Goal: Find specific page/section: Find specific page/section

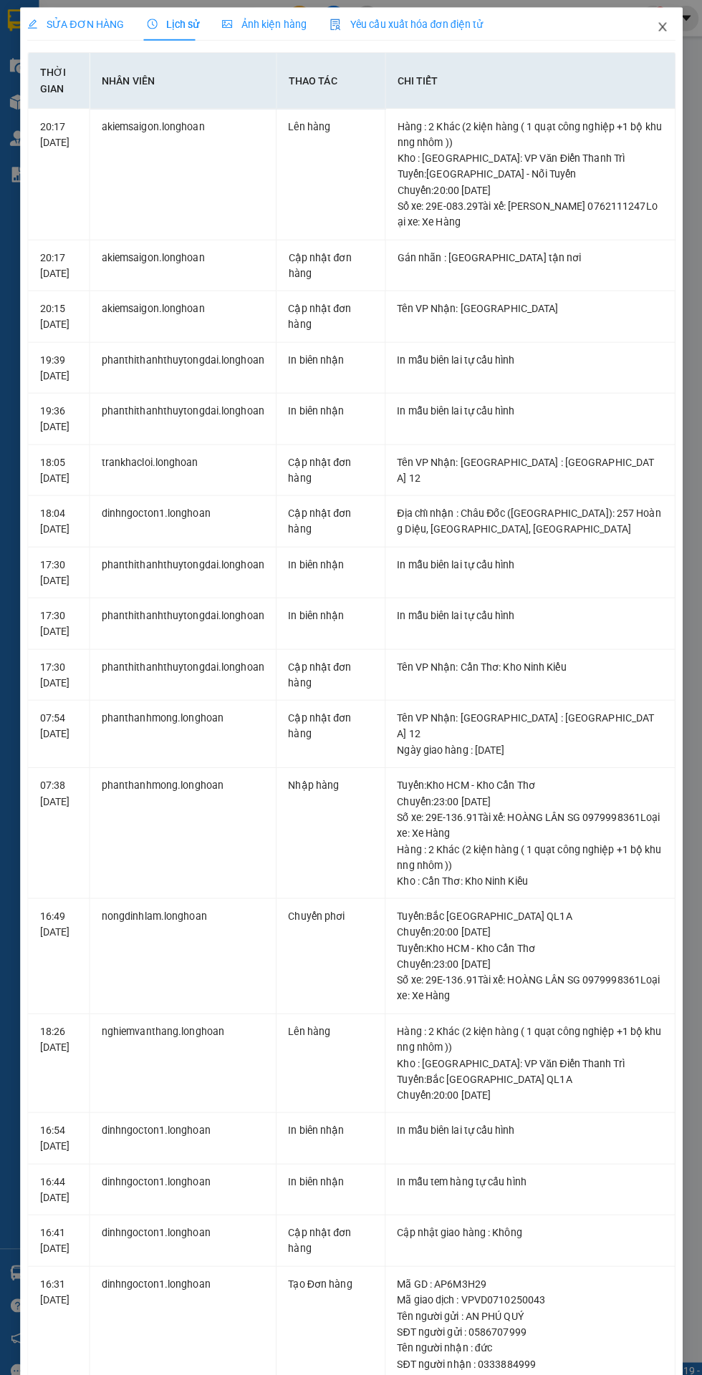
click at [654, 13] on span "Close" at bounding box center [657, 27] width 40 height 40
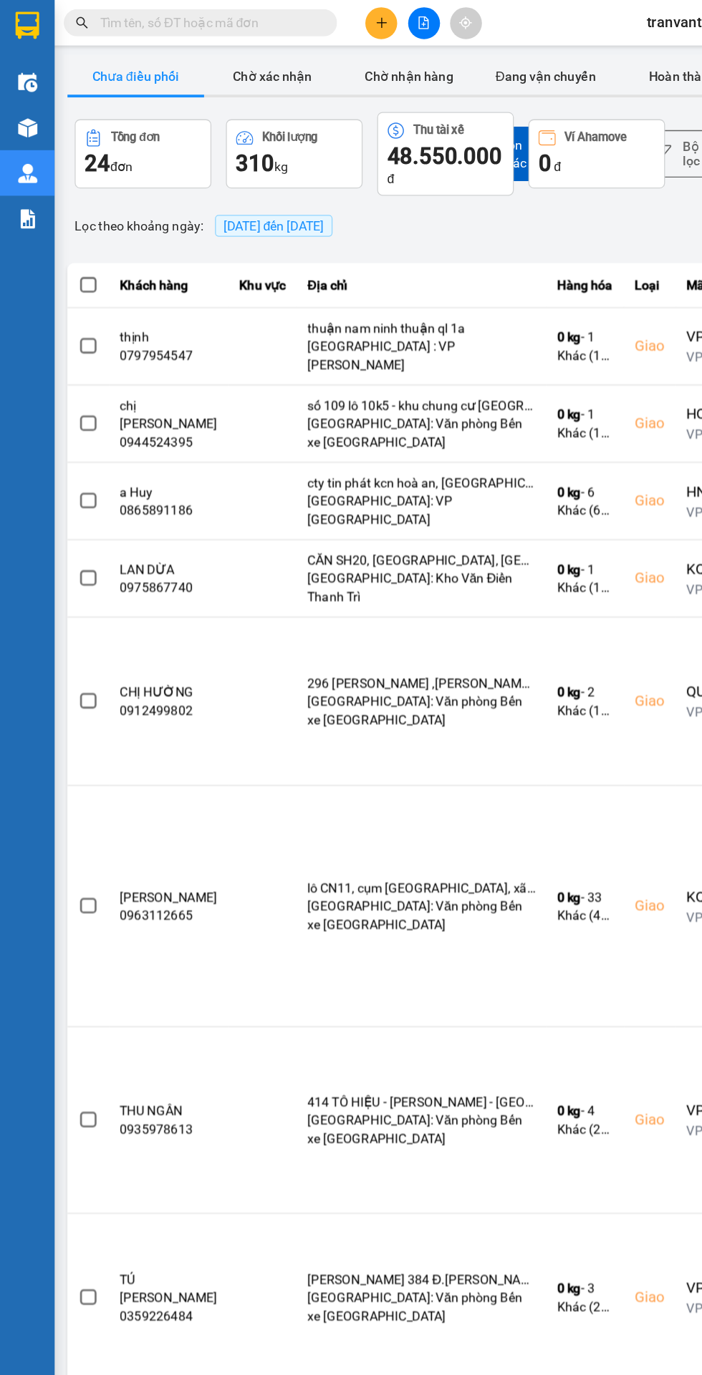
click at [118, 18] on input "text" at bounding box center [163, 18] width 169 height 16
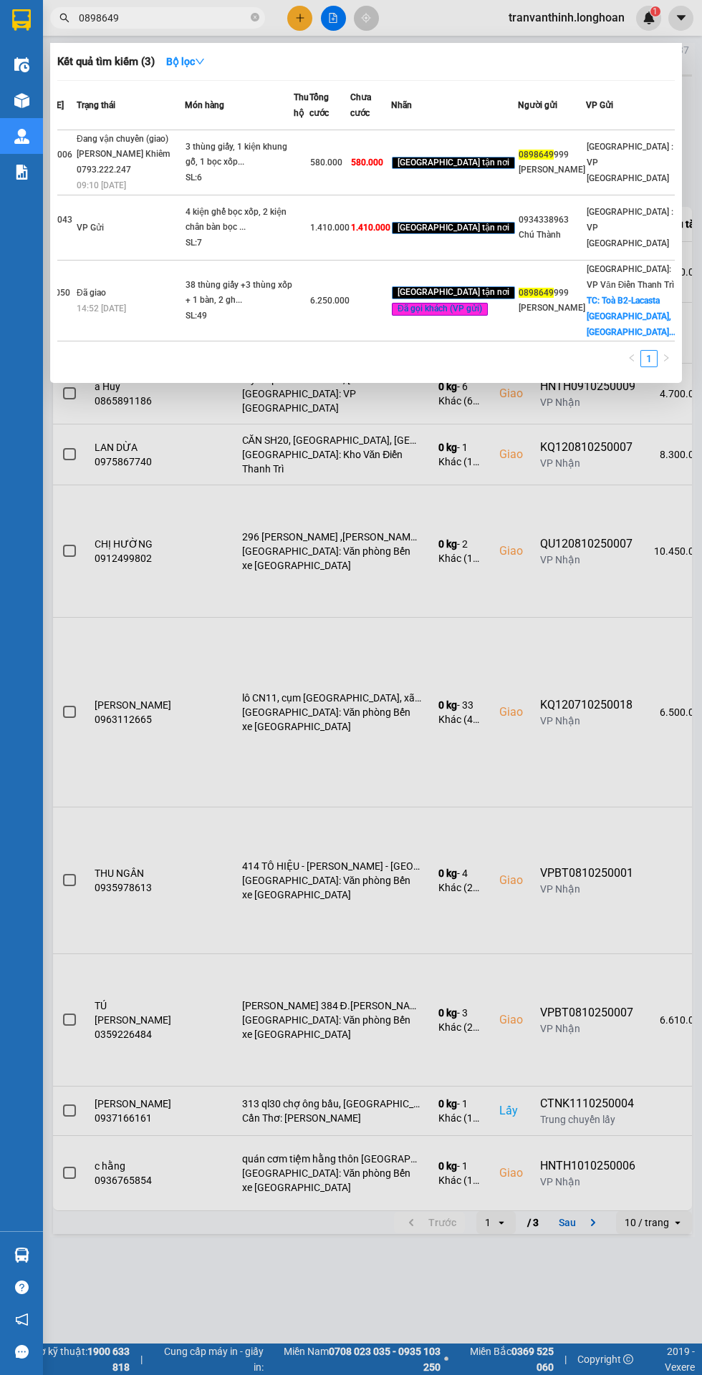
scroll to position [0, 69]
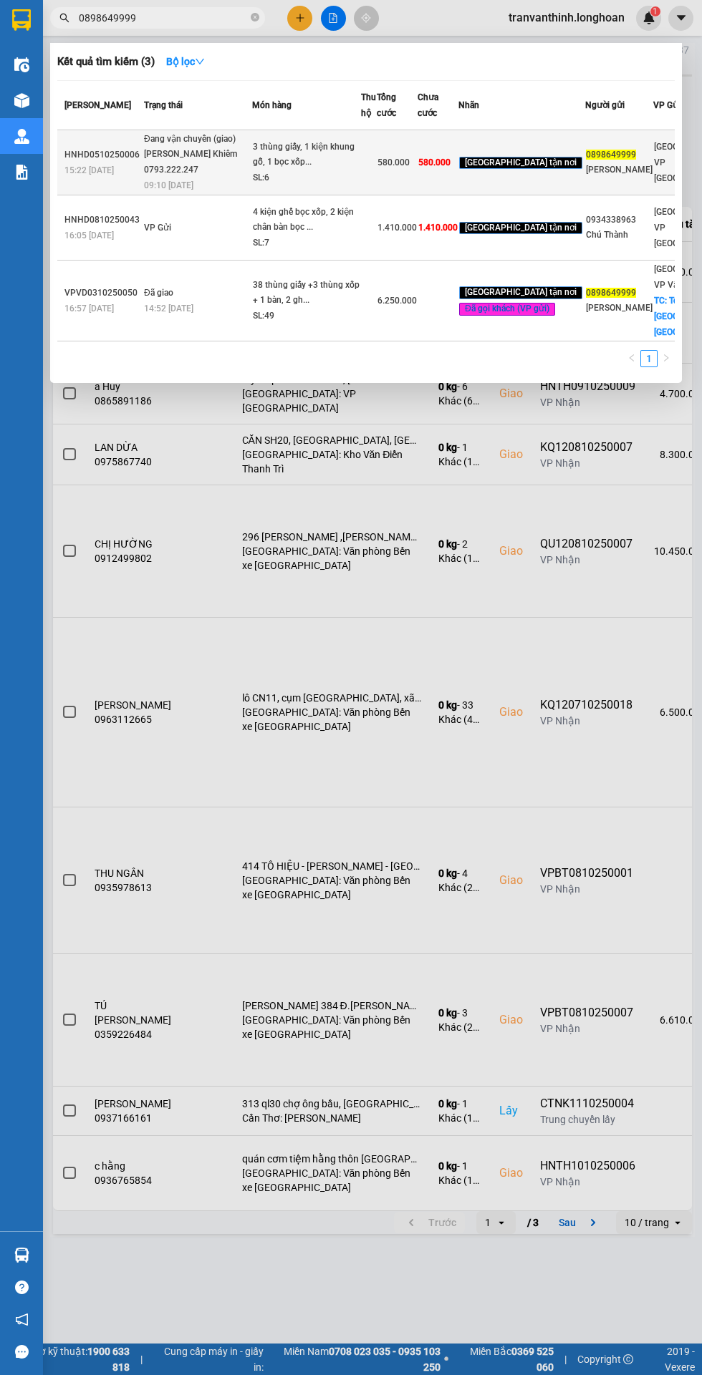
type input "0898649999"
click at [191, 178] on div "[PERSON_NAME] Khiêm 0793.222.247" at bounding box center [197, 162] width 107 height 31
click at [284, 170] on div "3 thùng giấy, 1 kiện khung gỗ, 1 bọc xốp..." at bounding box center [306, 155] width 107 height 31
click at [269, 170] on div "3 thùng giấy, 1 kiện khung gỗ, 1 bọc xốp..." at bounding box center [306, 155] width 107 height 31
